Goal: Navigation & Orientation: Go to known website

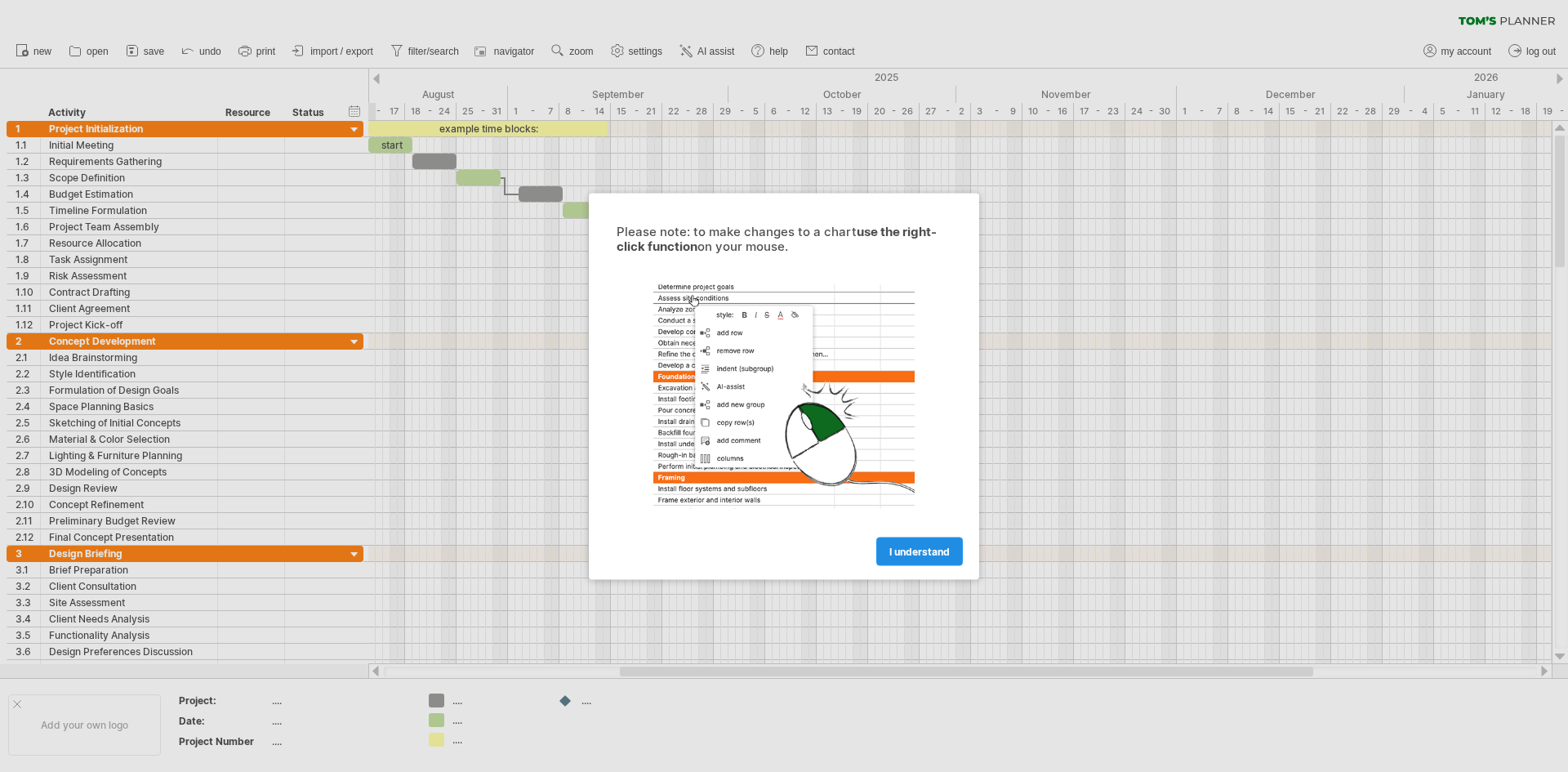
click at [912, 548] on span "I understand" at bounding box center [919, 550] width 60 height 12
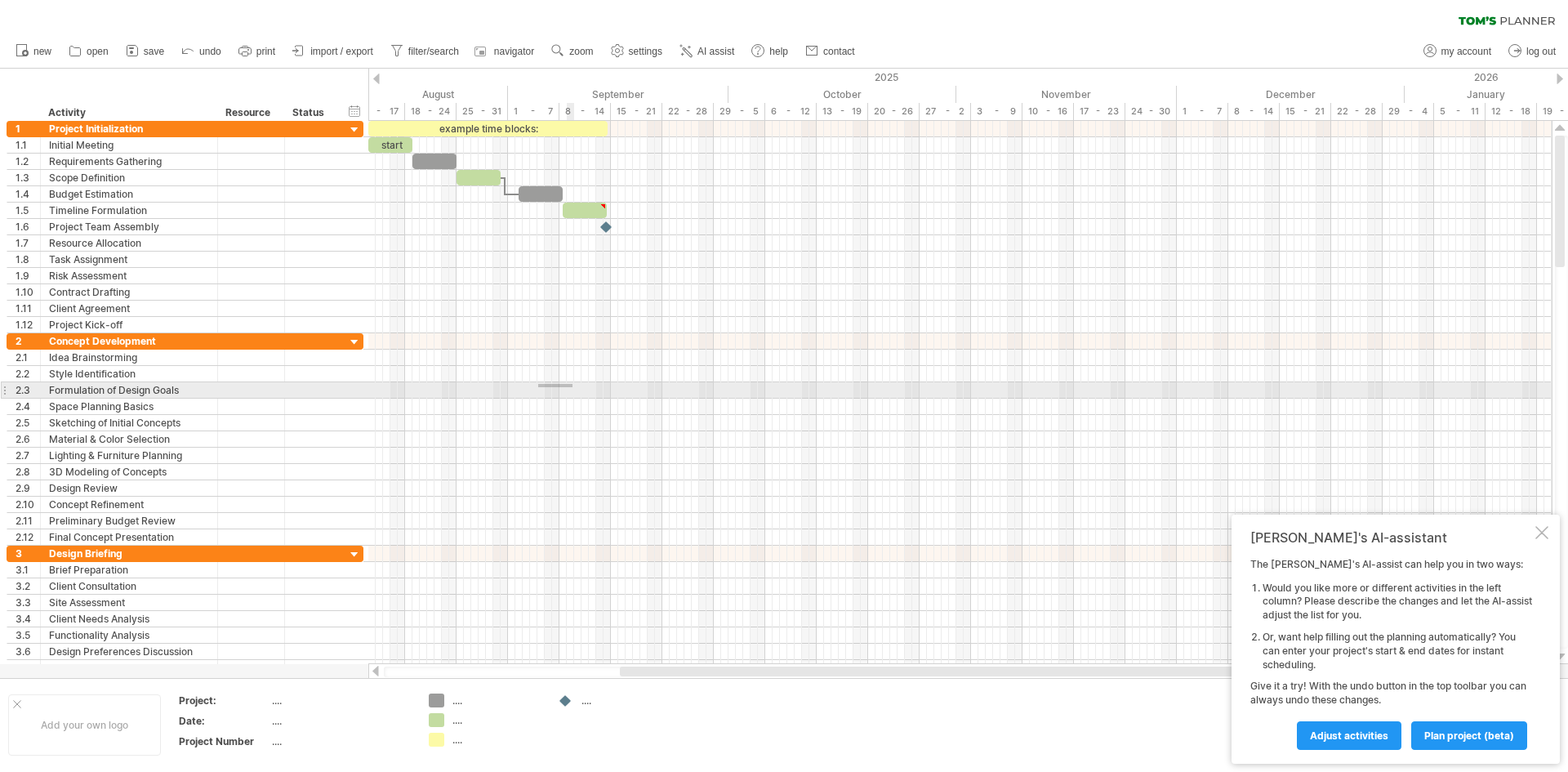
drag, startPoint x: 540, startPoint y: 385, endPoint x: 622, endPoint y: 394, distance: 82.5
click at [574, 387] on div at bounding box center [960, 390] width 1184 height 16
drag, startPoint x: 640, startPoint y: 399, endPoint x: 692, endPoint y: 399, distance: 52.0
click at [692, 399] on div at bounding box center [960, 407] width 1184 height 16
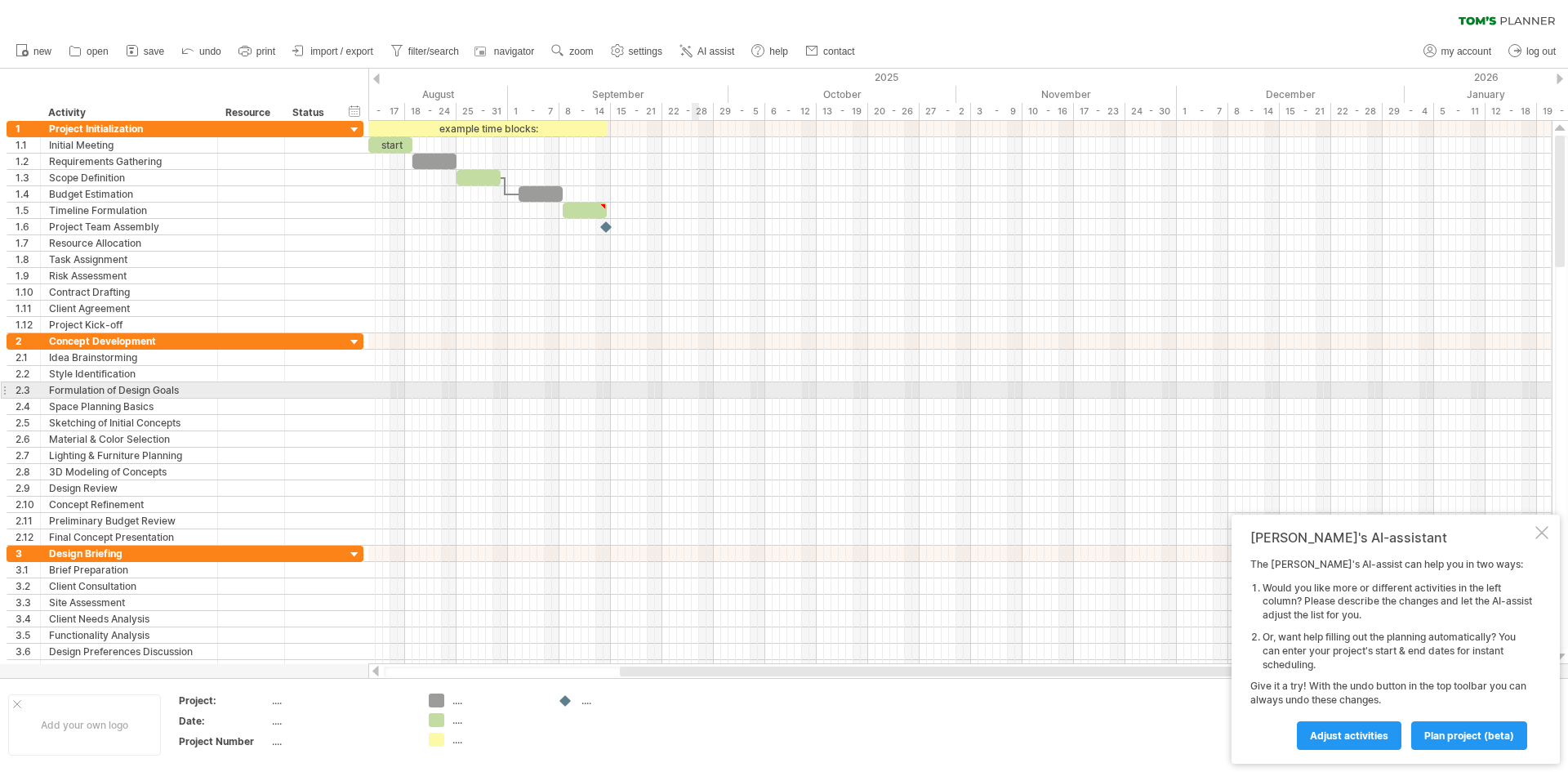
click at [692, 399] on div at bounding box center [960, 407] width 1184 height 16
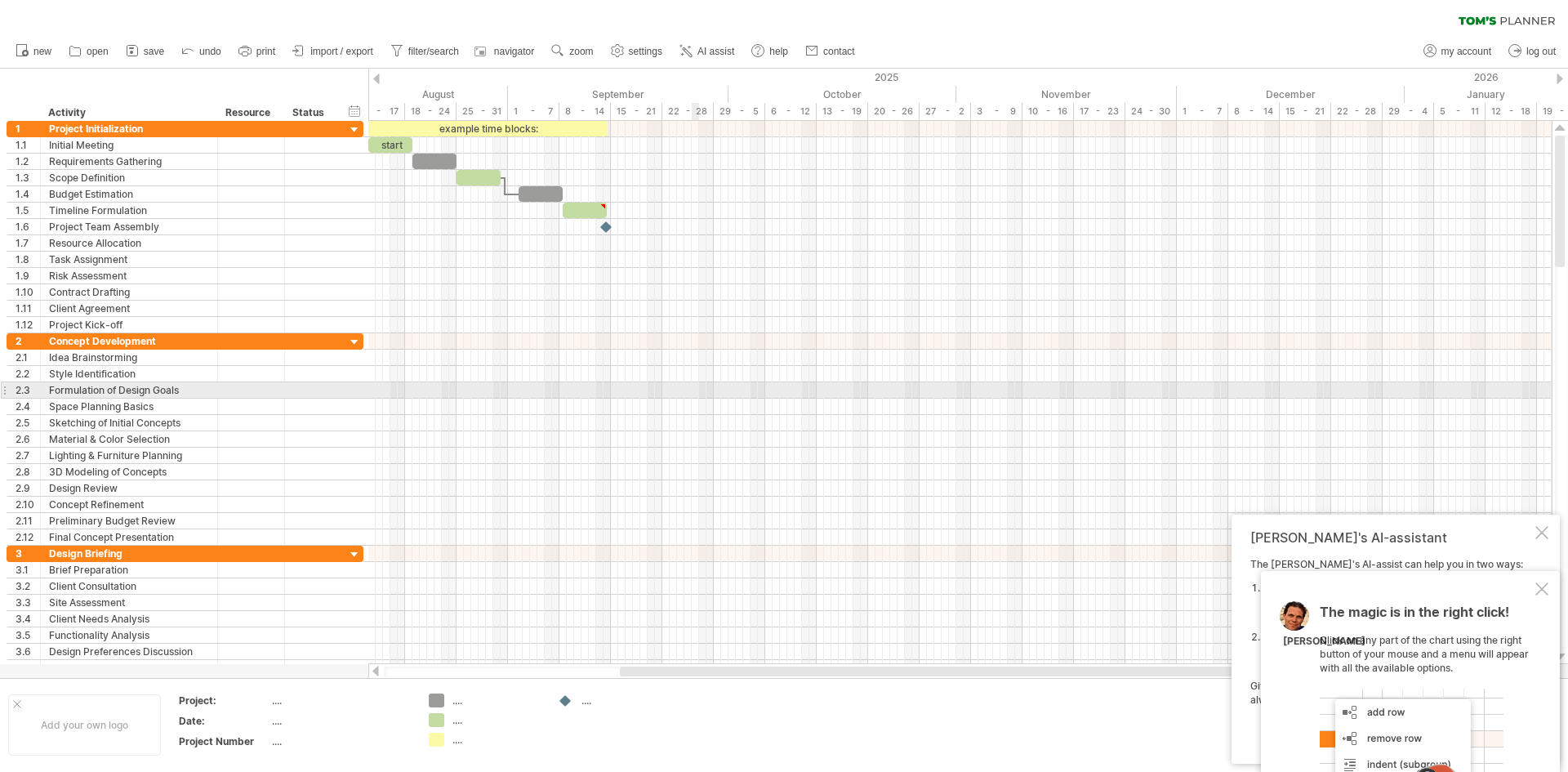
click at [692, 399] on div at bounding box center [960, 407] width 1184 height 16
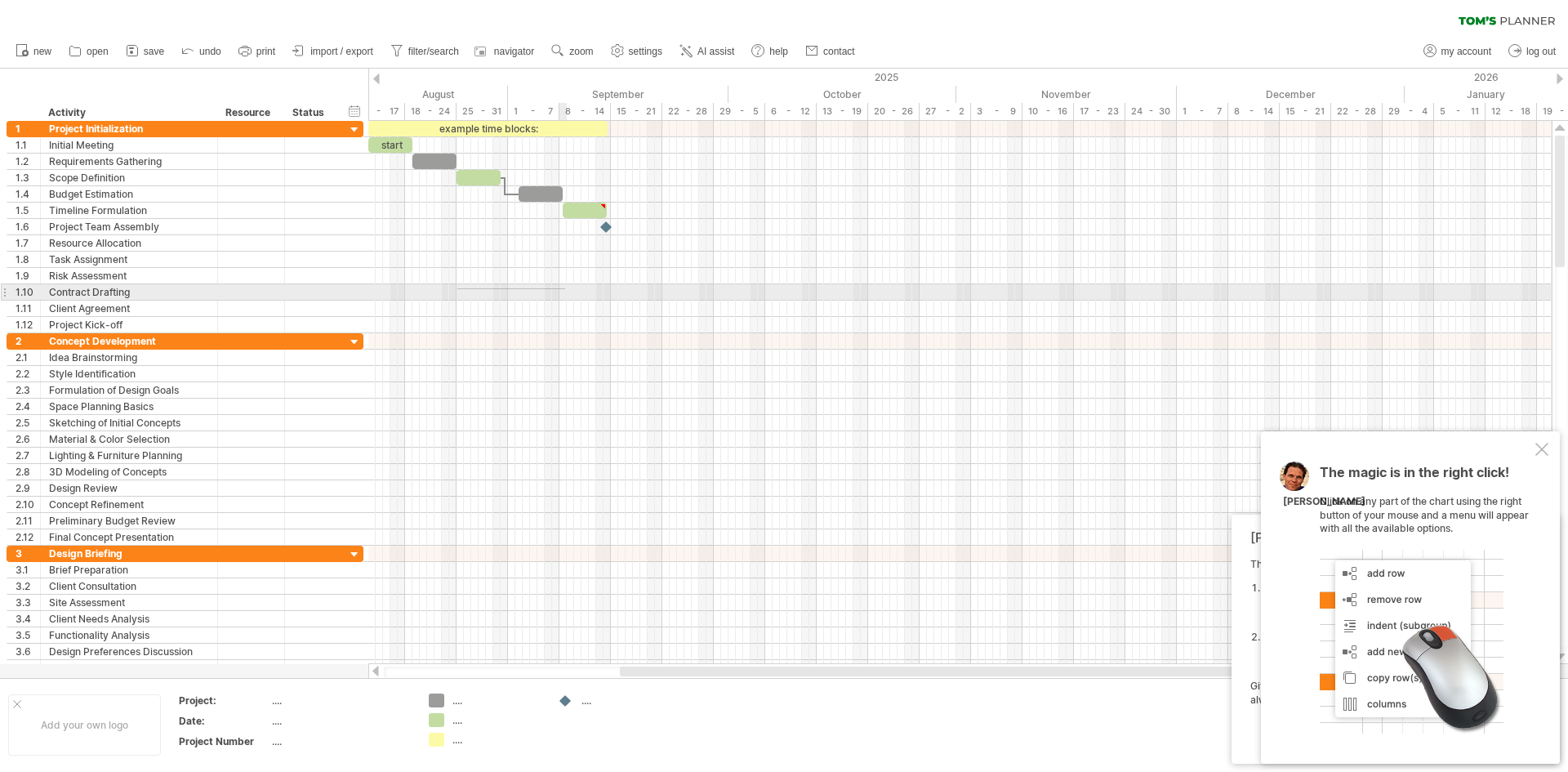
drag, startPoint x: 469, startPoint y: 288, endPoint x: 638, endPoint y: 291, distance: 169.0
click at [638, 291] on div at bounding box center [960, 292] width 1184 height 16
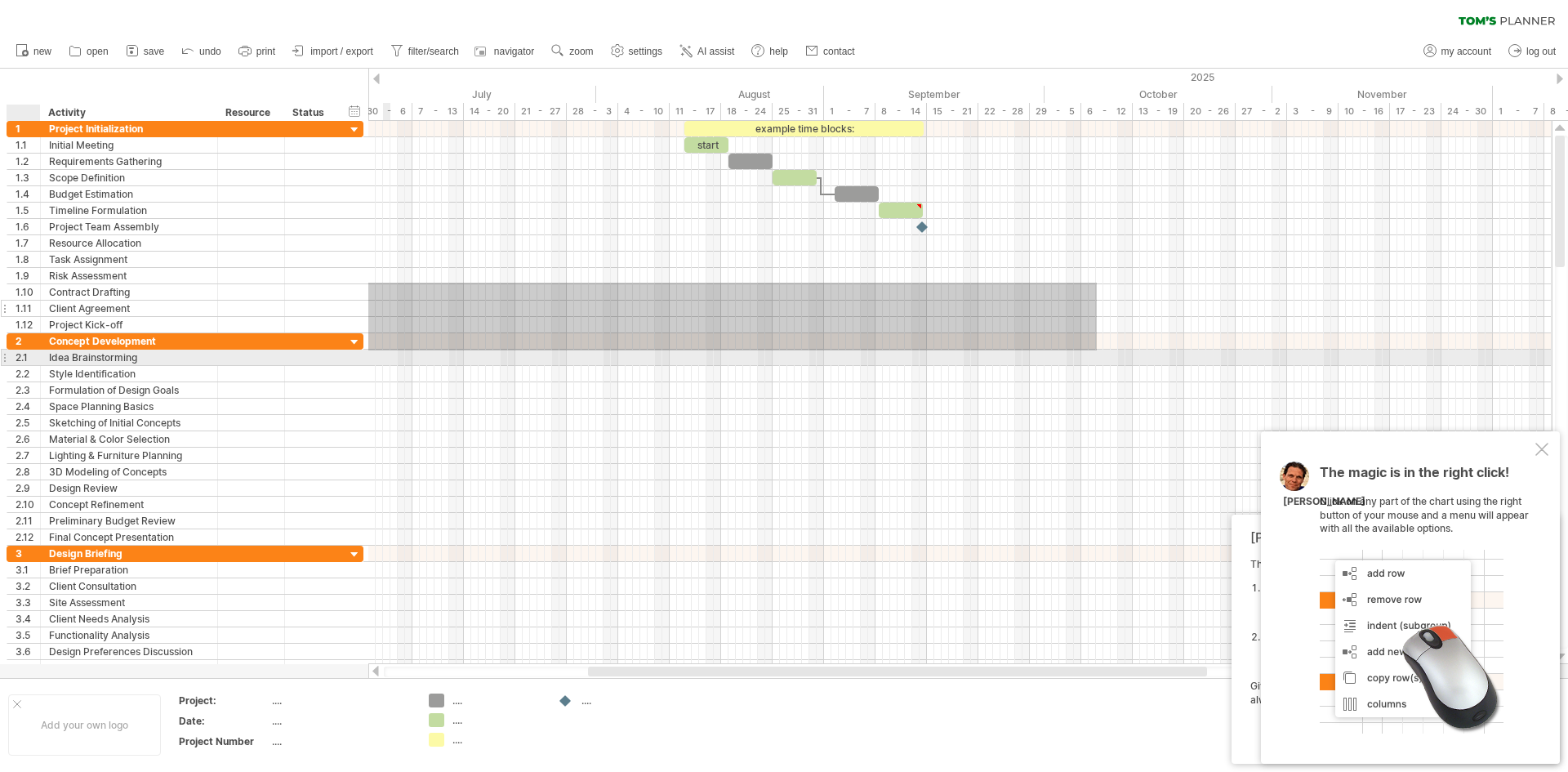
drag, startPoint x: 781, startPoint y: 283, endPoint x: 364, endPoint y: 304, distance: 417.5
click at [286, 319] on div "Trying to reach [DOMAIN_NAME] Connected again... 0% clear filter new 1" at bounding box center [784, 386] width 1568 height 772
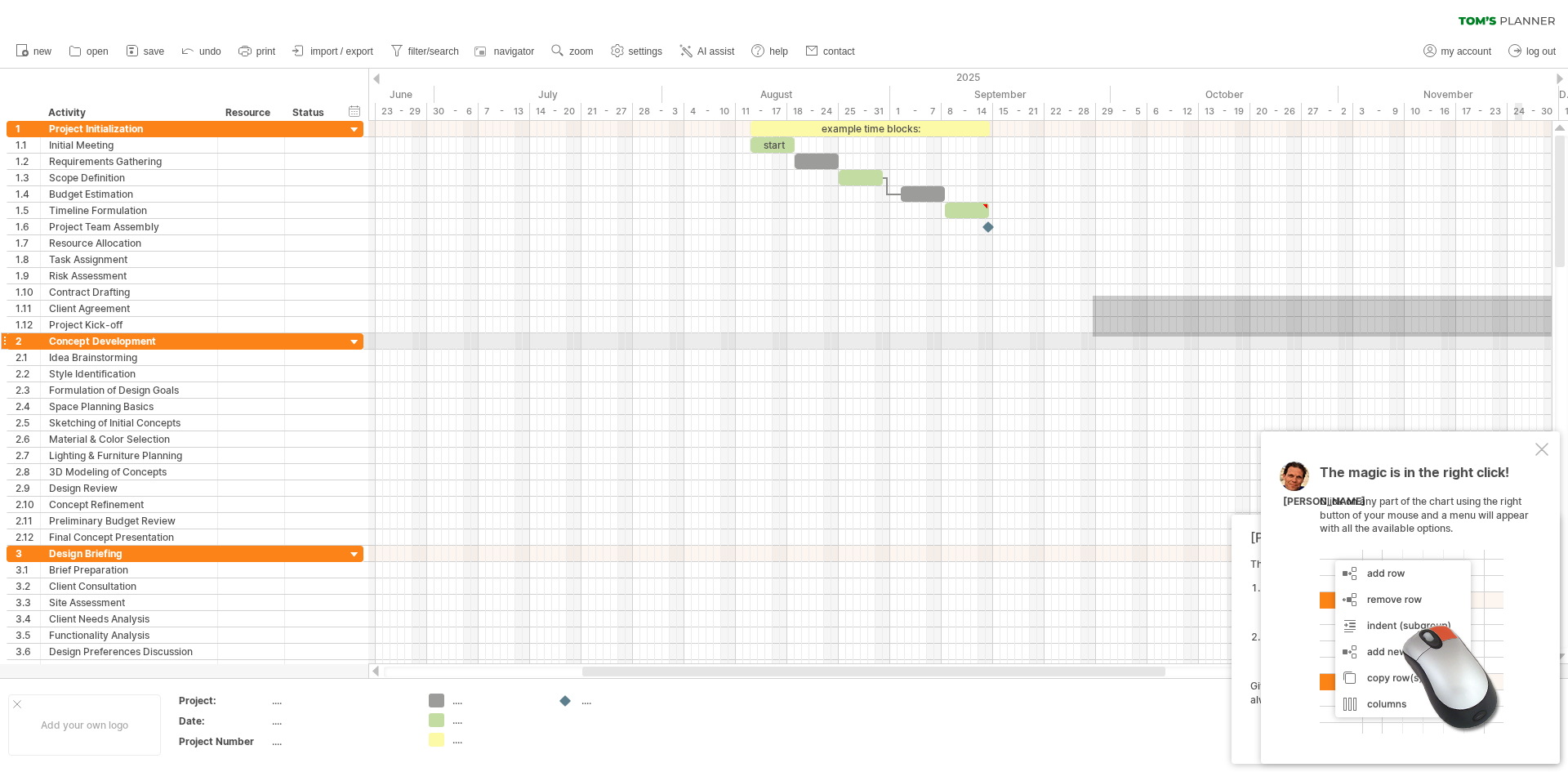
drag, startPoint x: 1431, startPoint y: 300, endPoint x: 1568, endPoint y: 337, distance: 141.9
click at [1568, 337] on div "Trying to reach [DOMAIN_NAME] Connected again... 0% clear filter new 1" at bounding box center [784, 386] width 1568 height 772
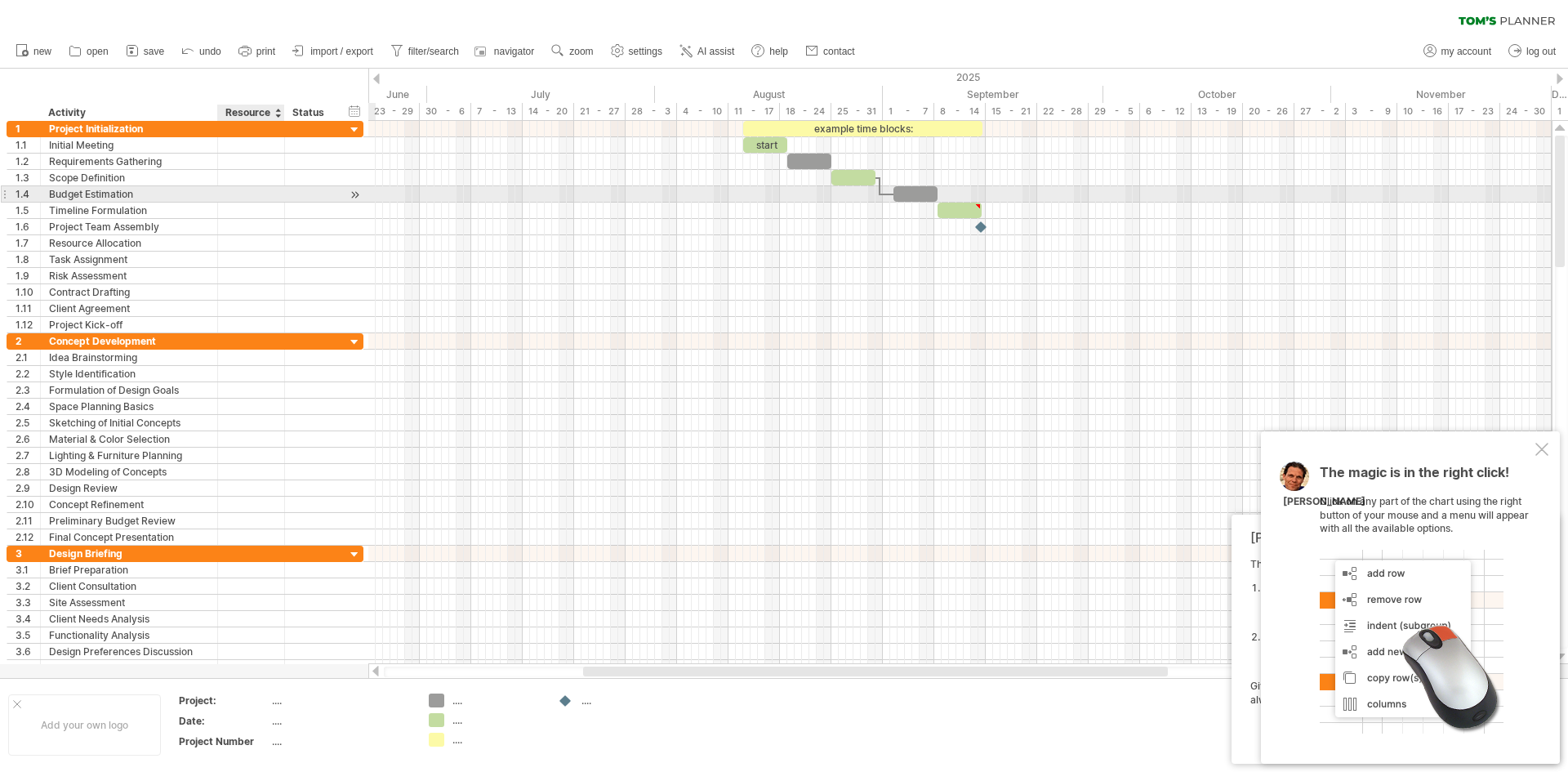
click at [269, 192] on div at bounding box center [251, 193] width 50 height 16
drag, startPoint x: 360, startPoint y: 193, endPoint x: 521, endPoint y: 195, distance: 161.0
click at [521, 195] on div "Trying to reach [DOMAIN_NAME] Connected again... 0% clear filter new 1" at bounding box center [784, 386] width 1568 height 772
click at [521, 195] on div at bounding box center [960, 193] width 1184 height 16
drag, startPoint x: 521, startPoint y: 195, endPoint x: 990, endPoint y: 192, distance: 469.0
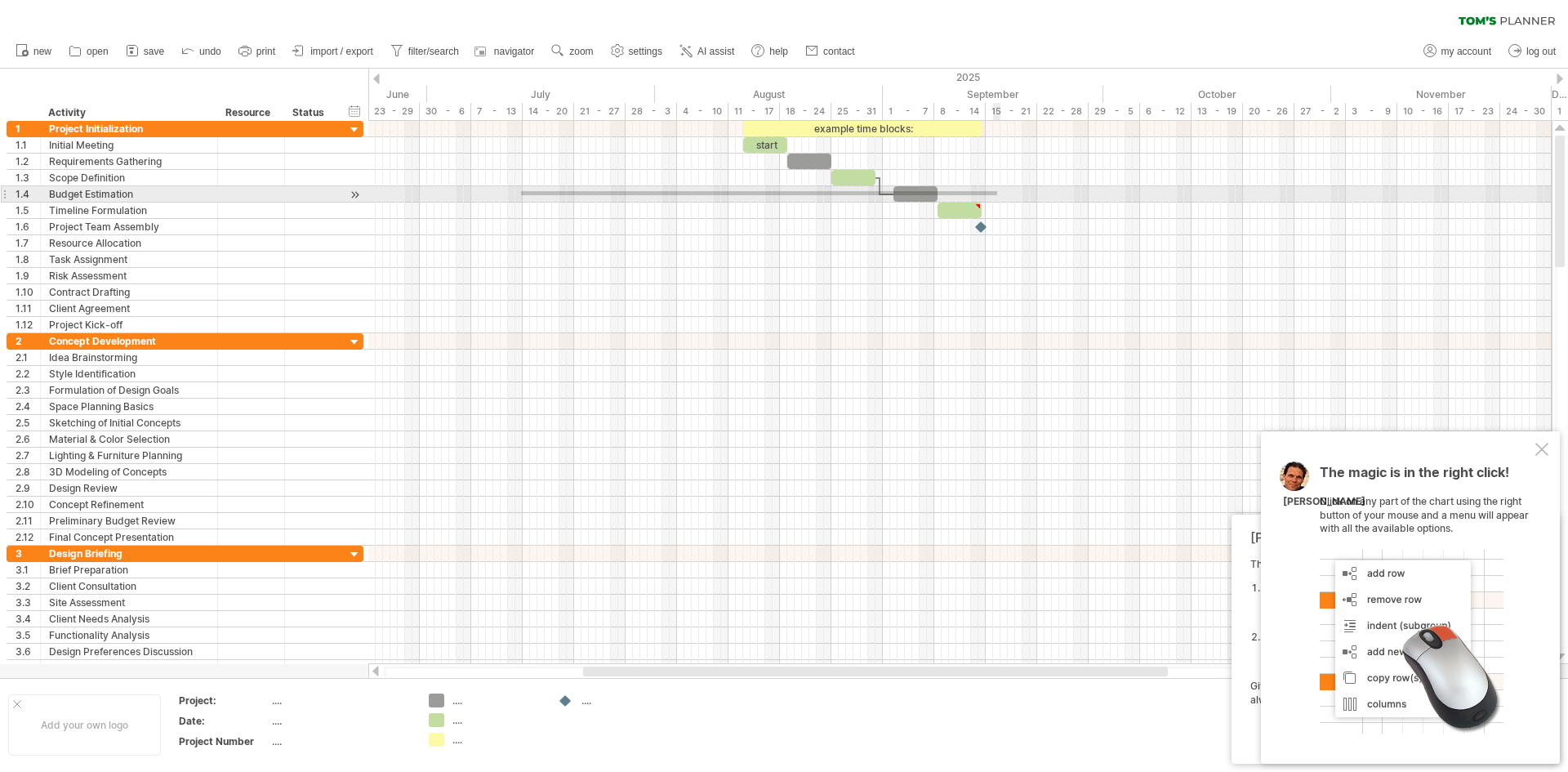
click at [992, 192] on div at bounding box center [960, 193] width 1184 height 16
click at [917, 189] on div at bounding box center [915, 193] width 44 height 16
drag, startPoint x: 939, startPoint y: 197, endPoint x: 1006, endPoint y: 194, distance: 67.1
click at [945, 194] on span at bounding box center [942, 193] width 7 height 16
click at [1093, 193] on div at bounding box center [960, 193] width 1184 height 16
